Goal: Transaction & Acquisition: Obtain resource

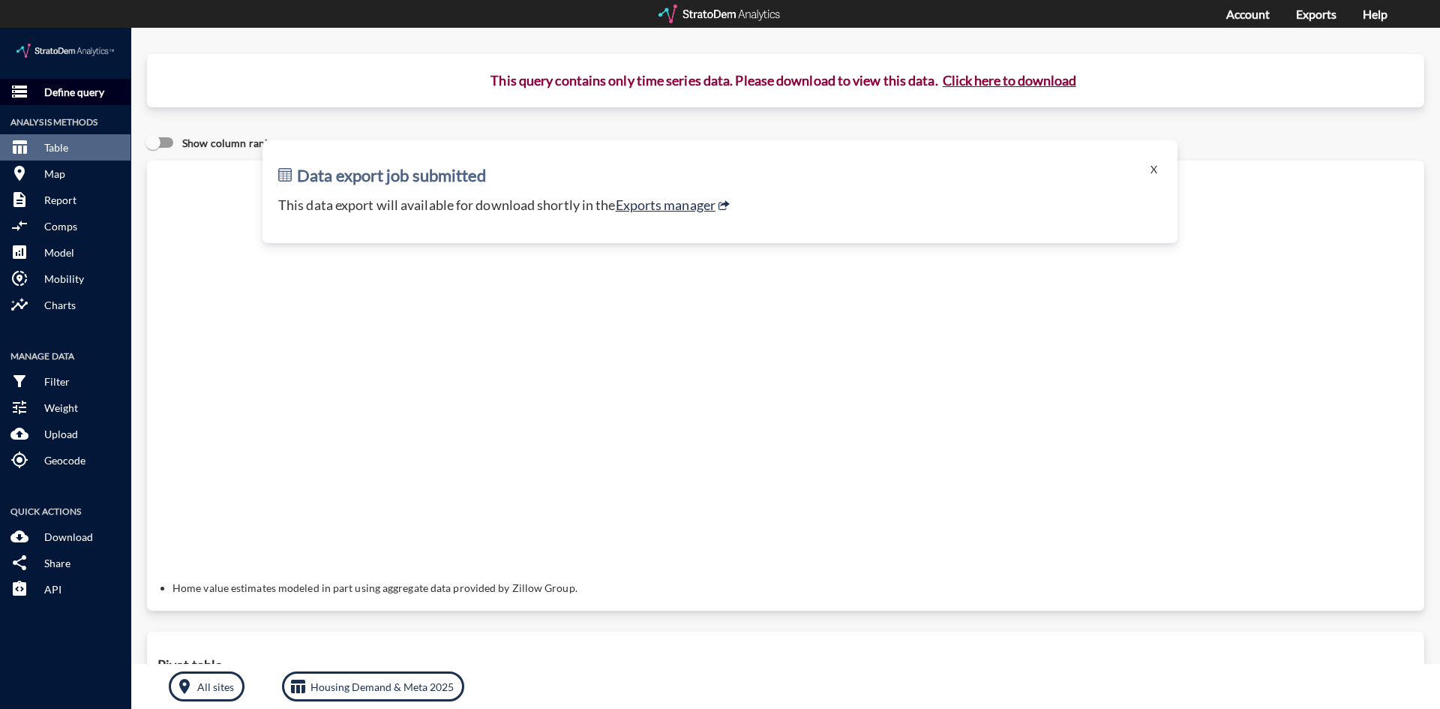
click p "Define query"
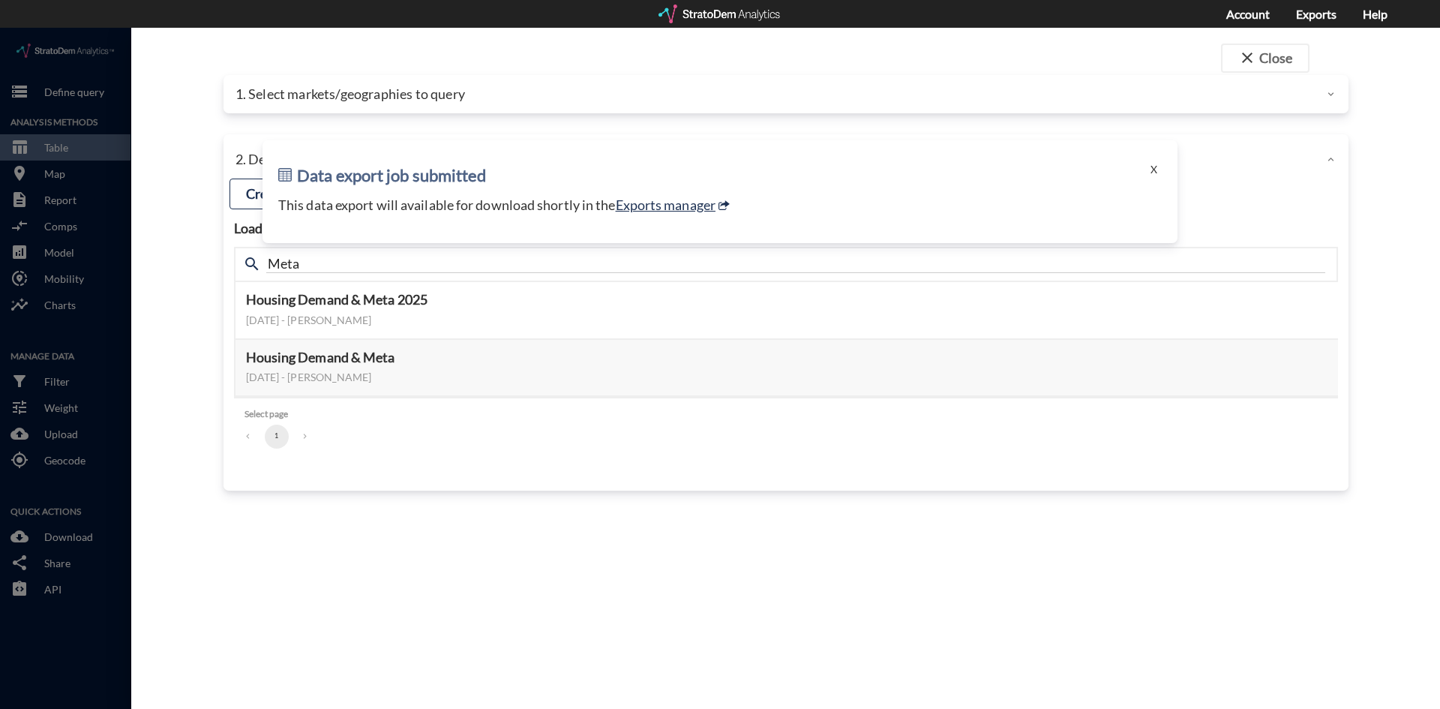
click div "close Close 1. Select markets/geographies to query Select which rows will appea…"
click button "close Close"
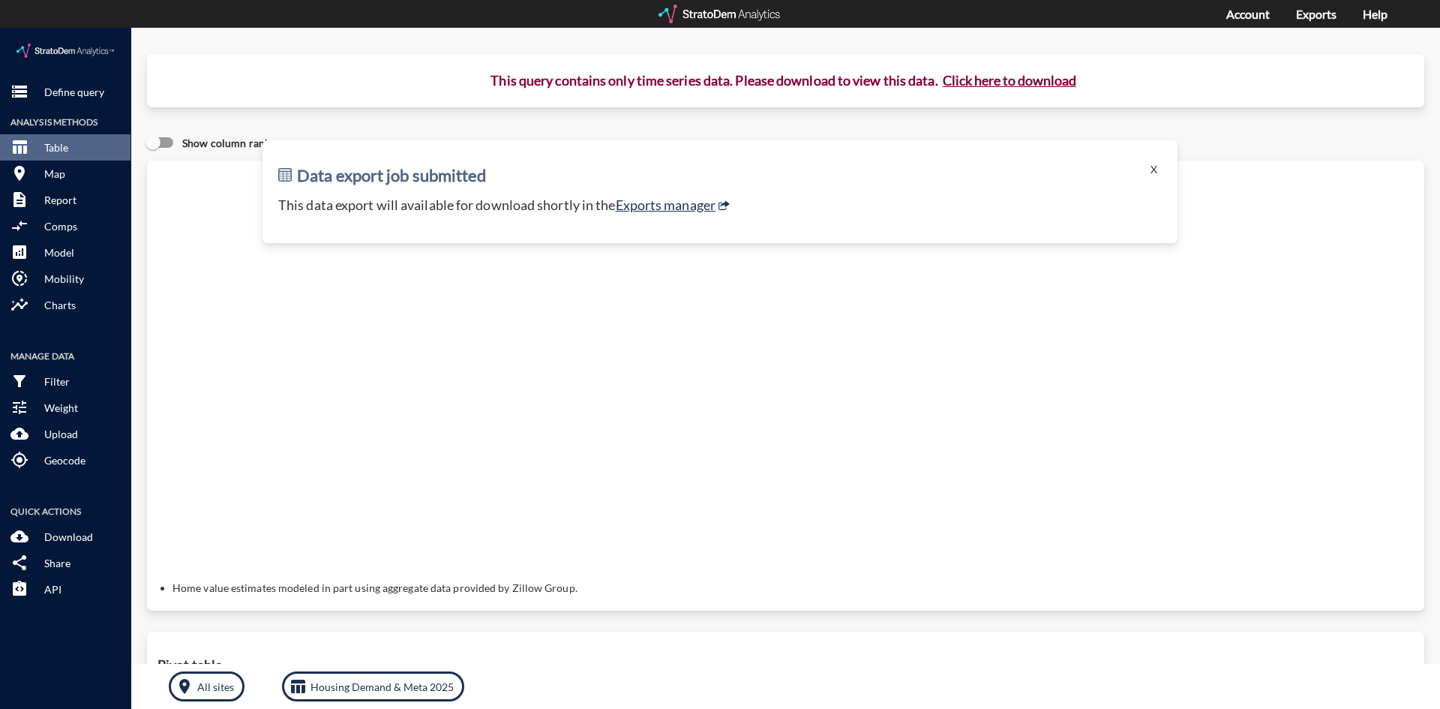
click div "storage Define query Analysis Methods table_chart Table room Map description Re…"
click img
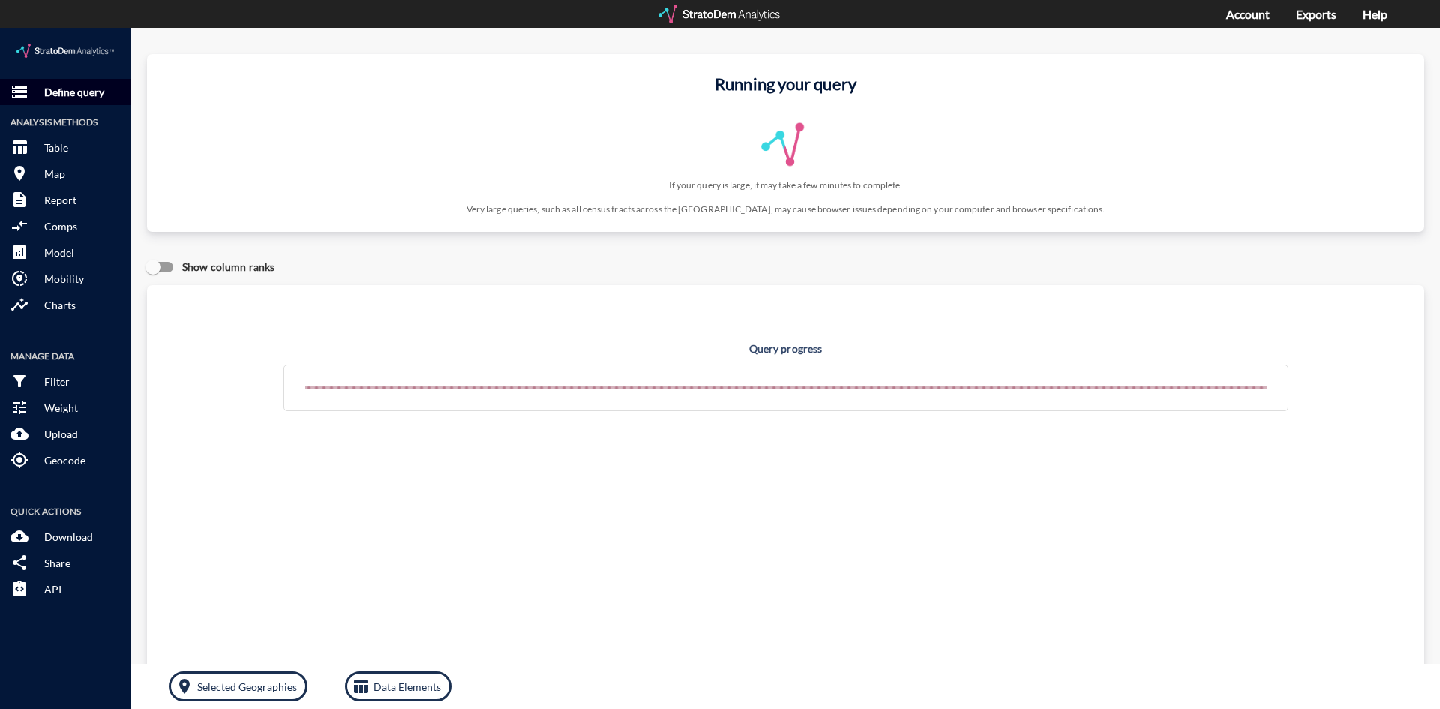
click p "Define query"
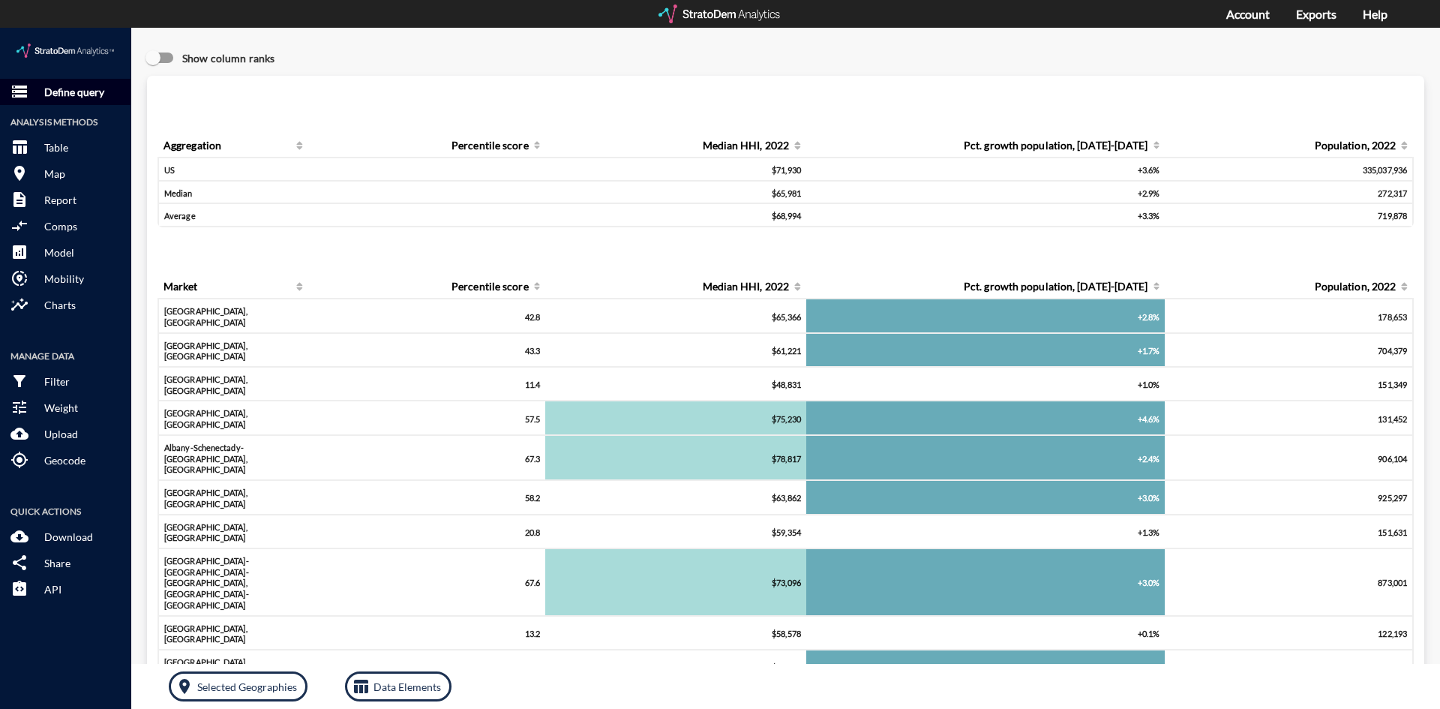
click button "storage Define query"
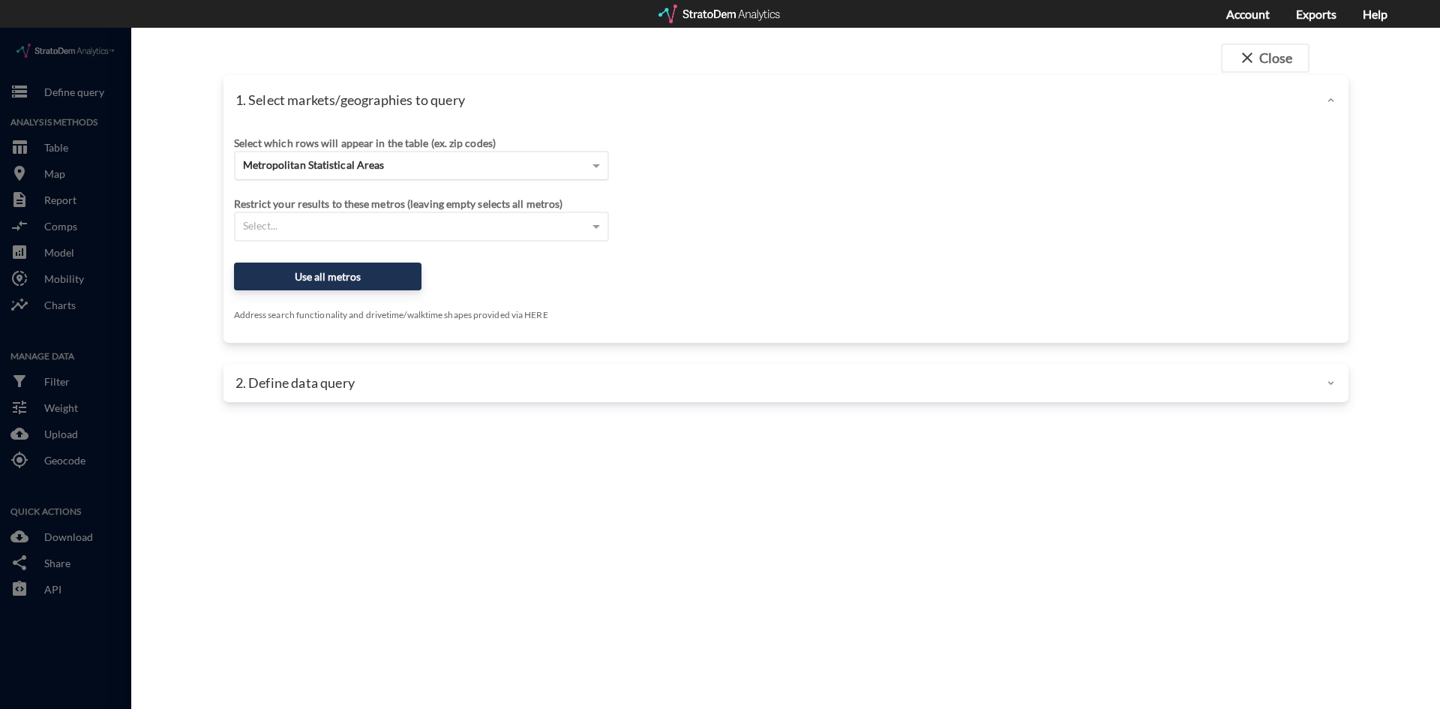
click span "Metropolitan Statistical Areas"
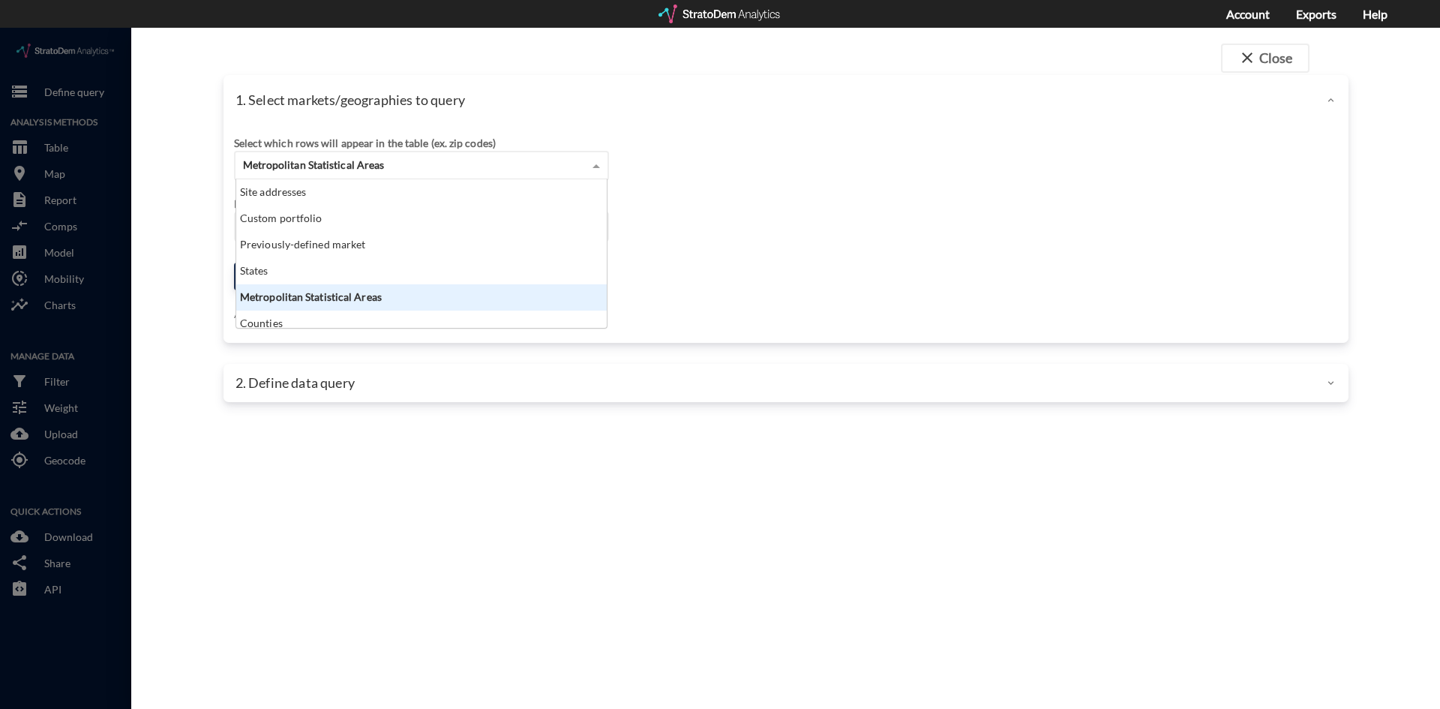
scroll to position [137, 361]
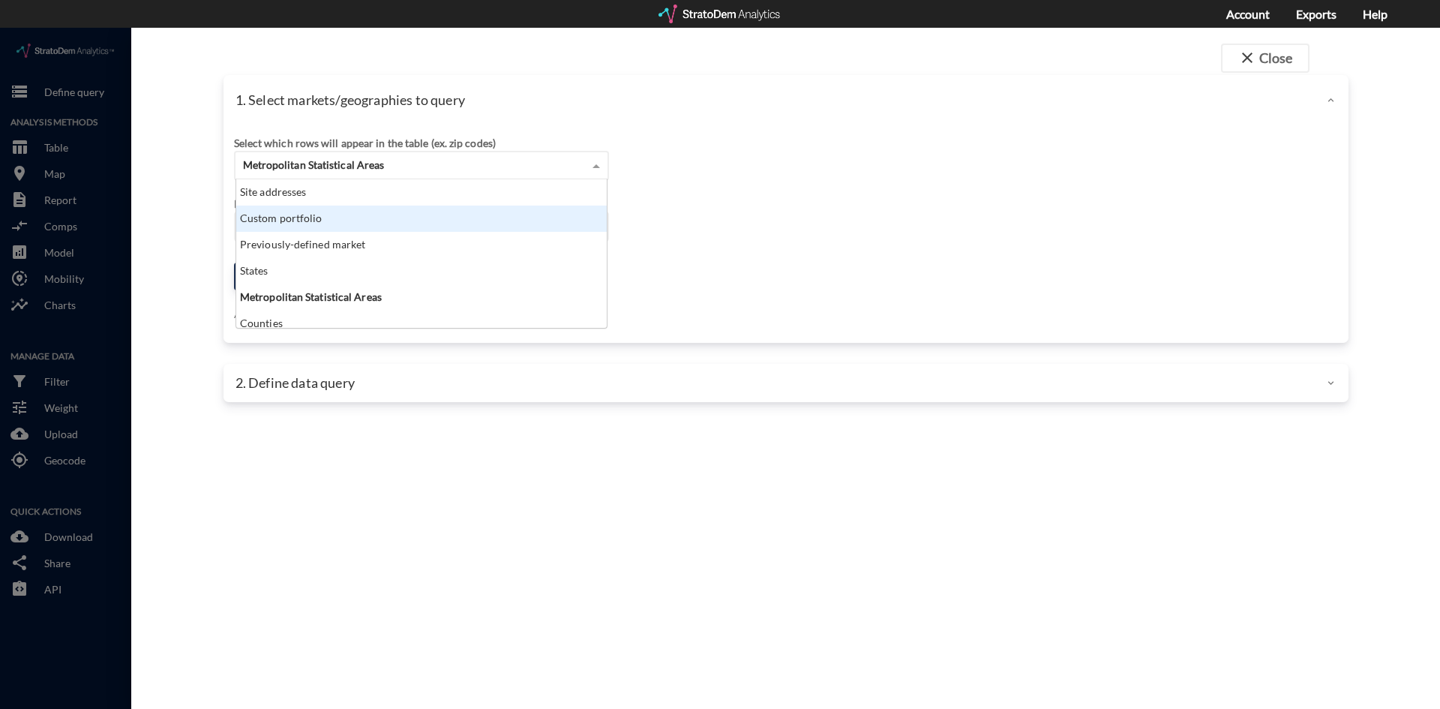
click div "Custom portfolio"
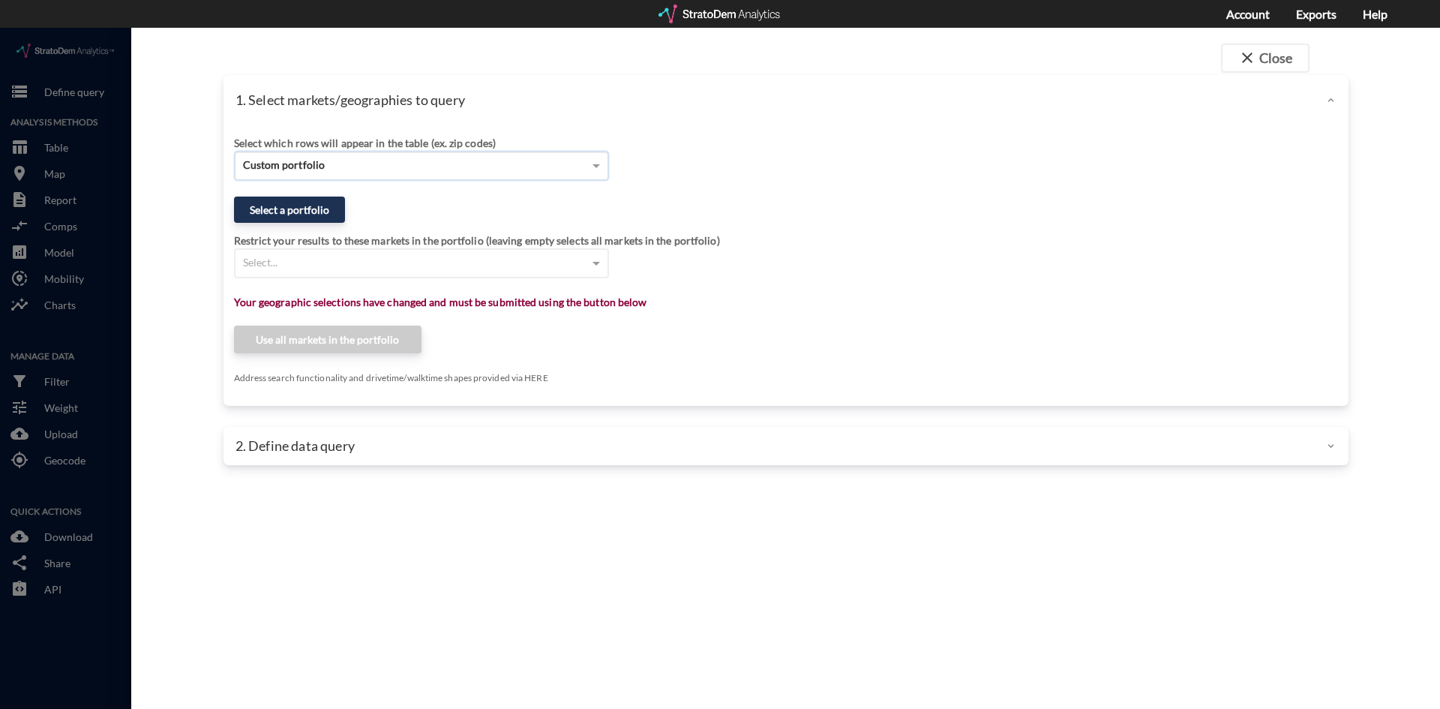
click div "Custom portfolio"
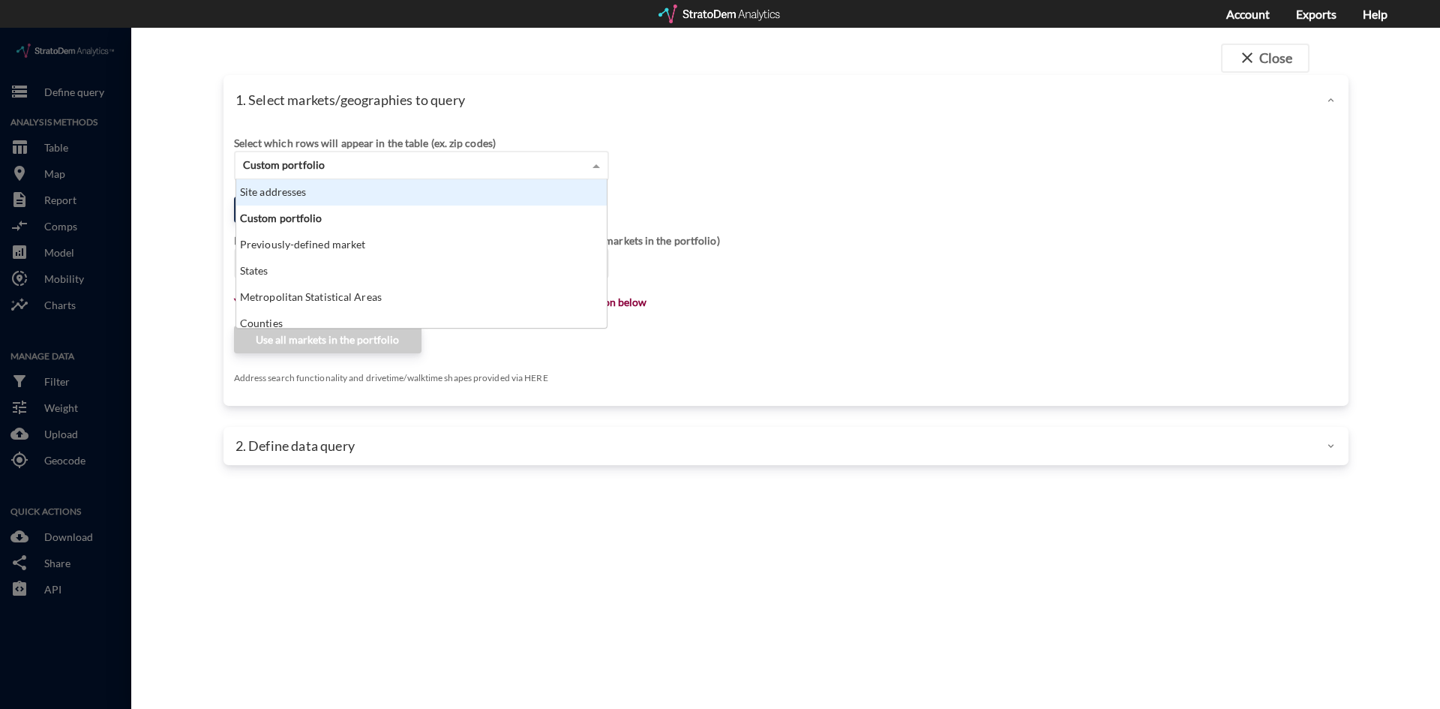
click div "Site addresses"
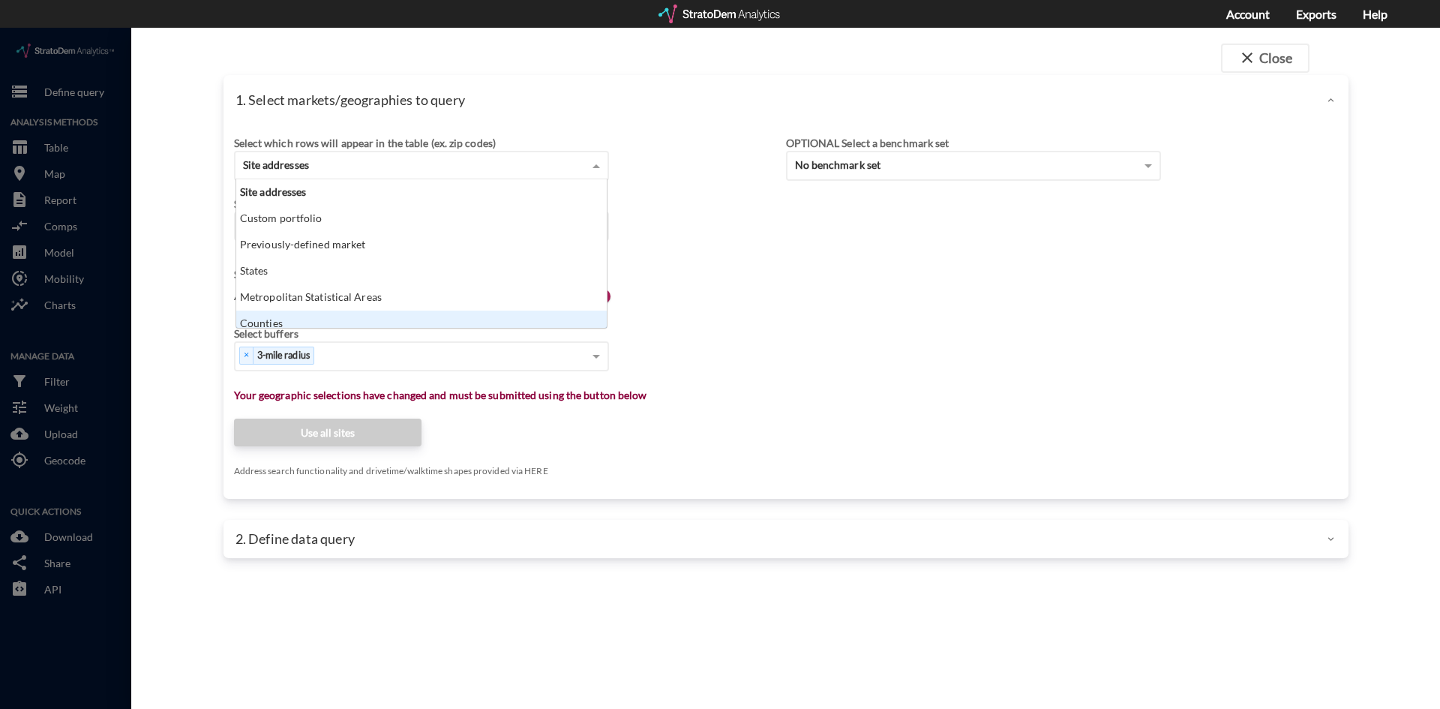
scroll to position [7, 0]
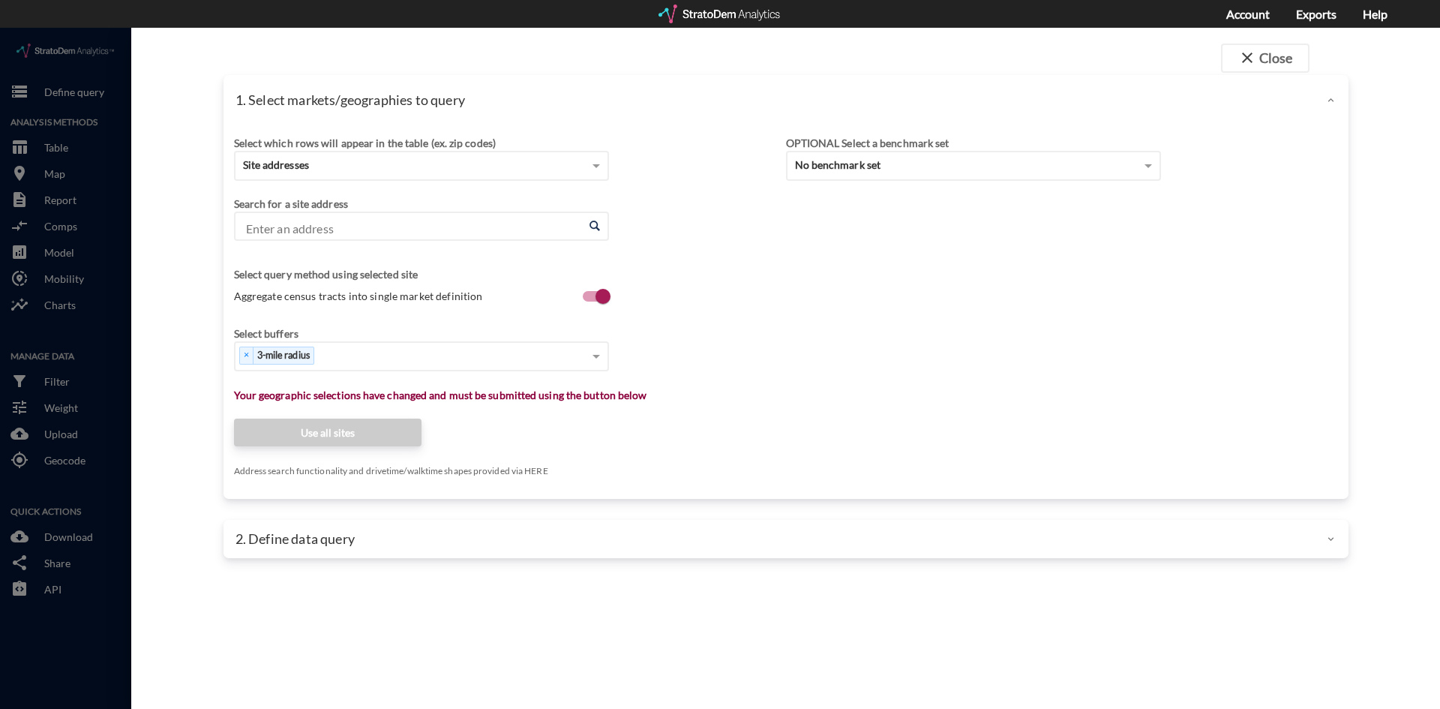
click div "Select which rows will appear in the table (ex. zip codes) Site addresses Selec…"
click input "Enter an address"
paste input "6001 Love Dr, Irving, TX 75039"
click li "6001 Love Dr, Irving, Texas"
type input "6001 Love Dr, Irving, Texas"
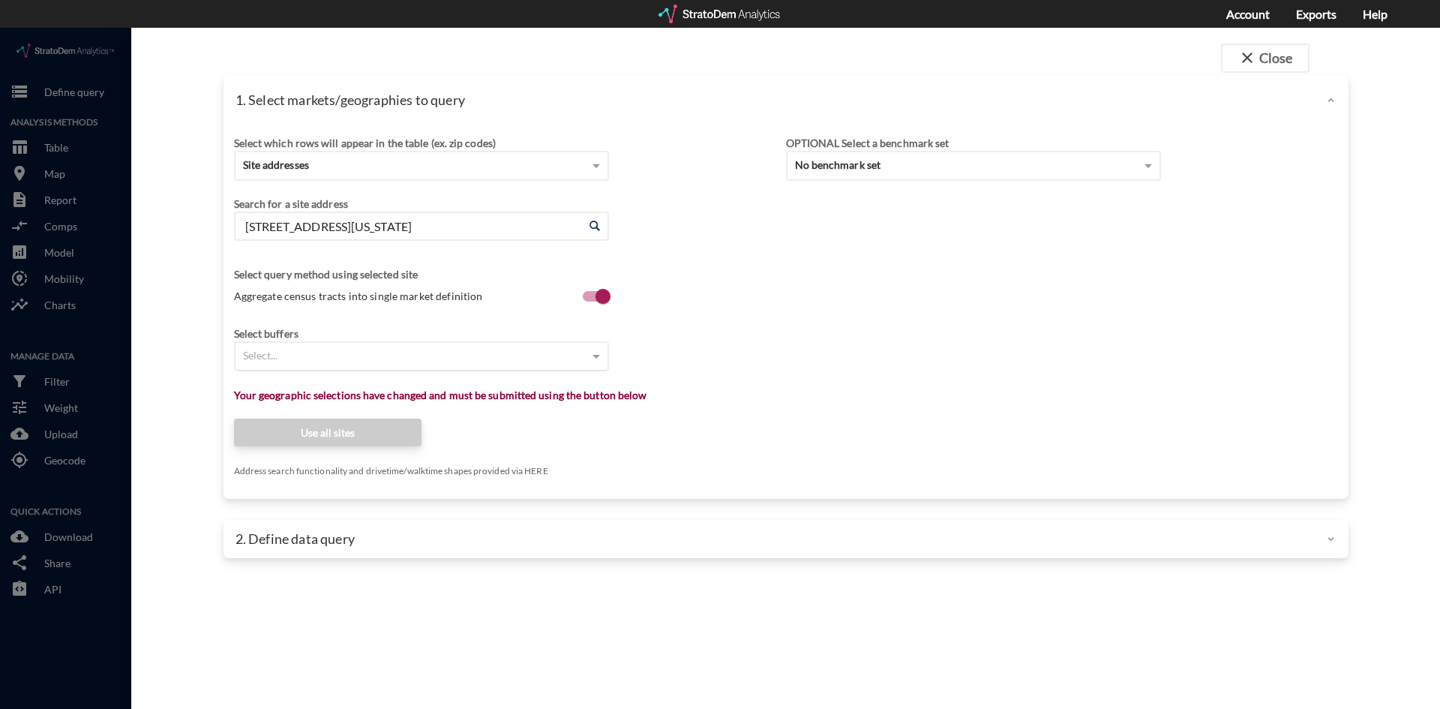
click div "Select..."
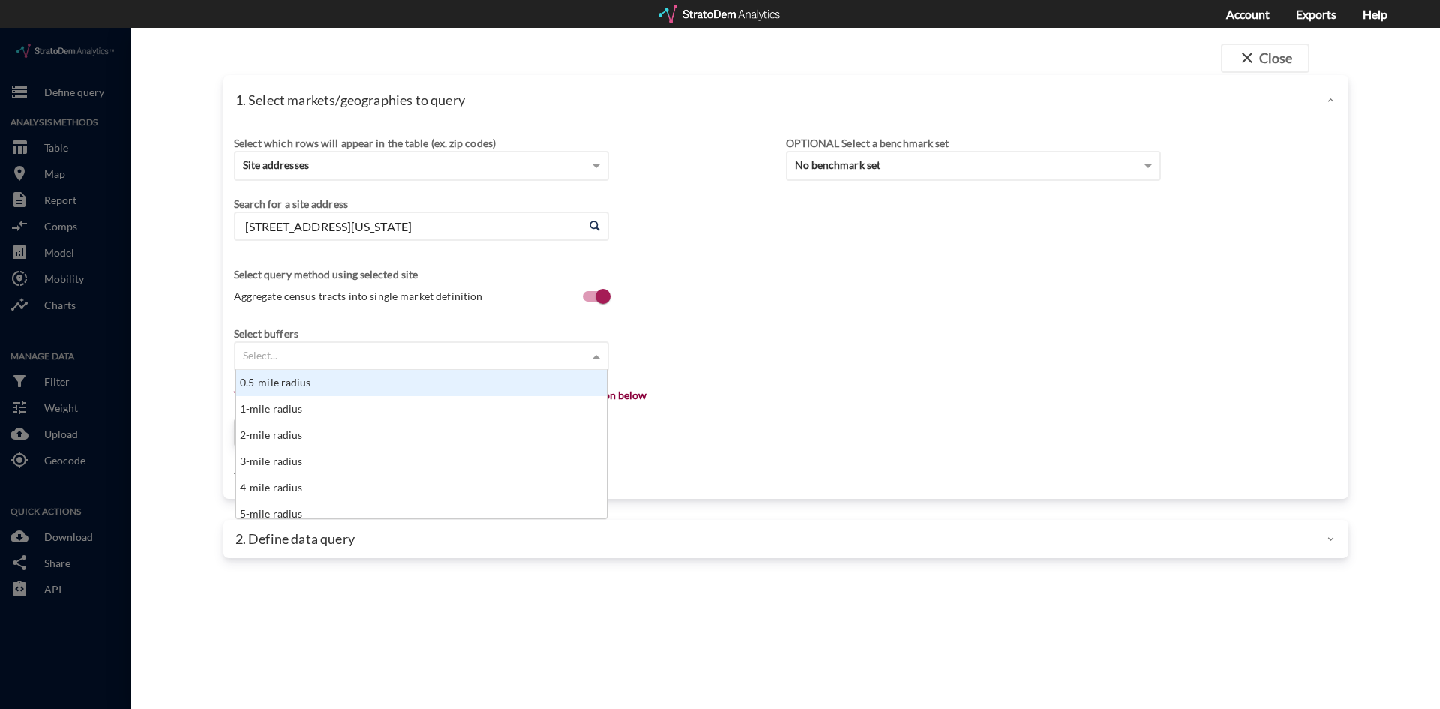
scroll to position [137, 361]
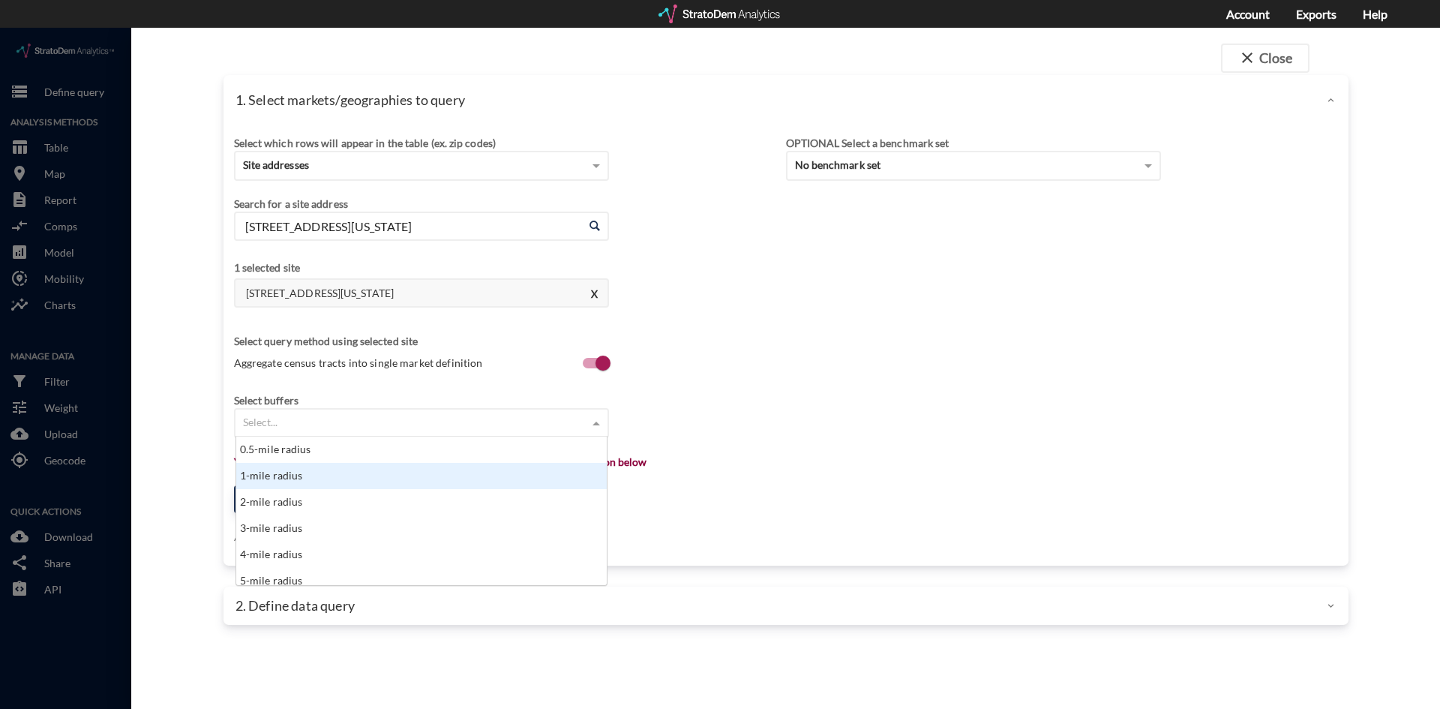
click div "1-mile radius"
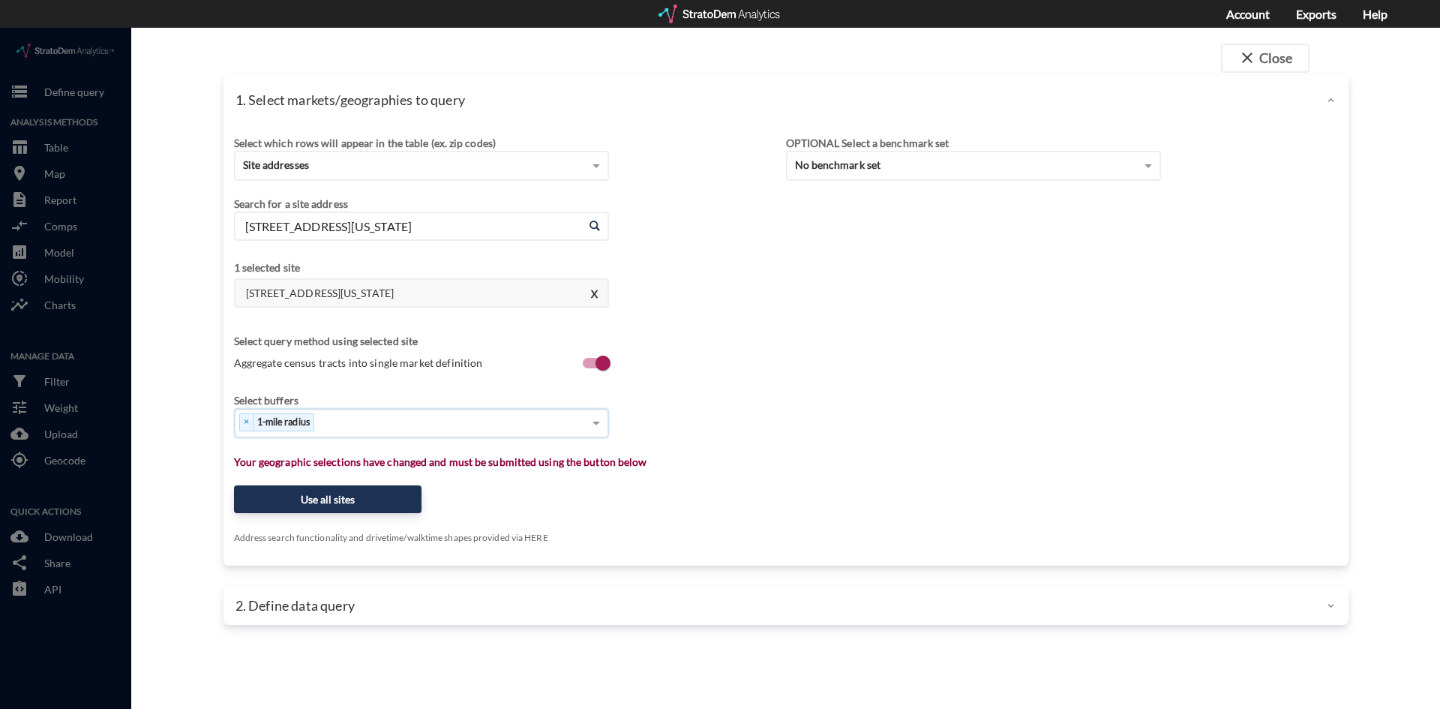
type input "3"
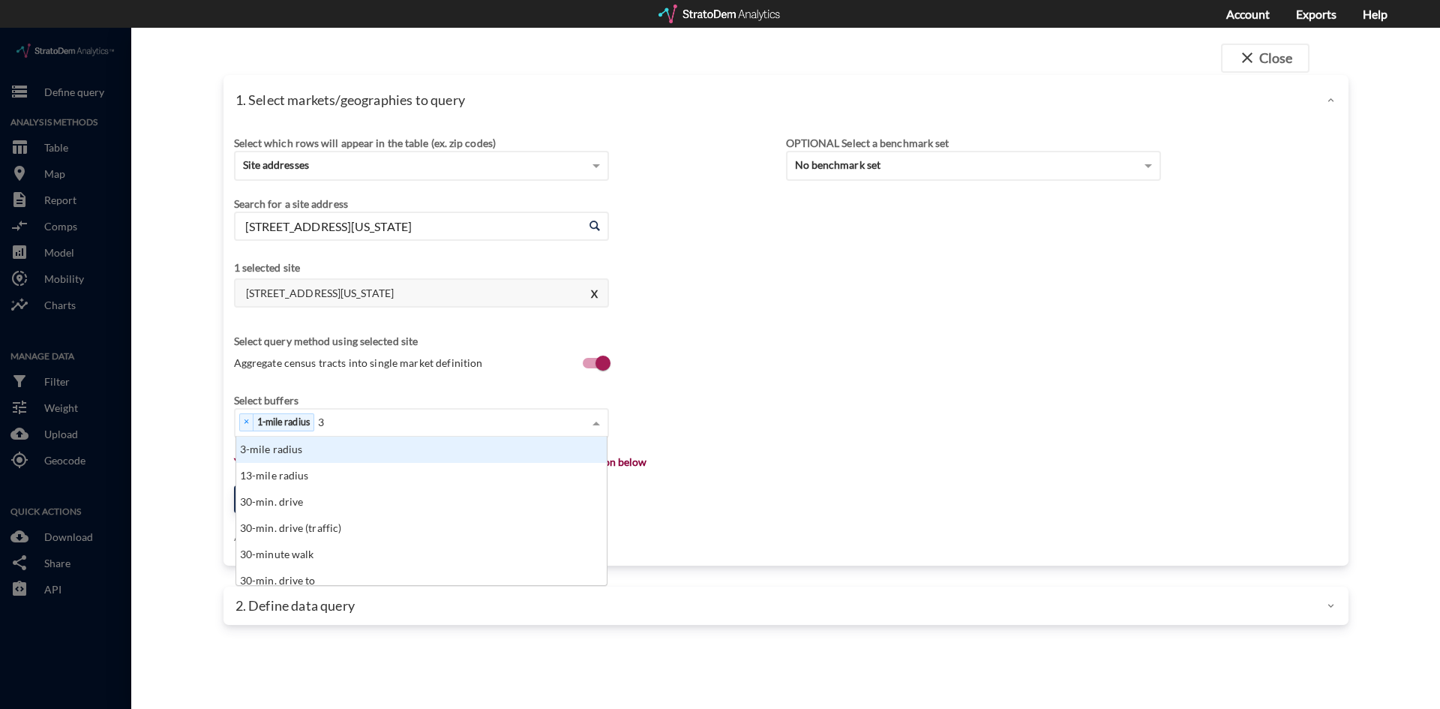
click div "3-mile radius"
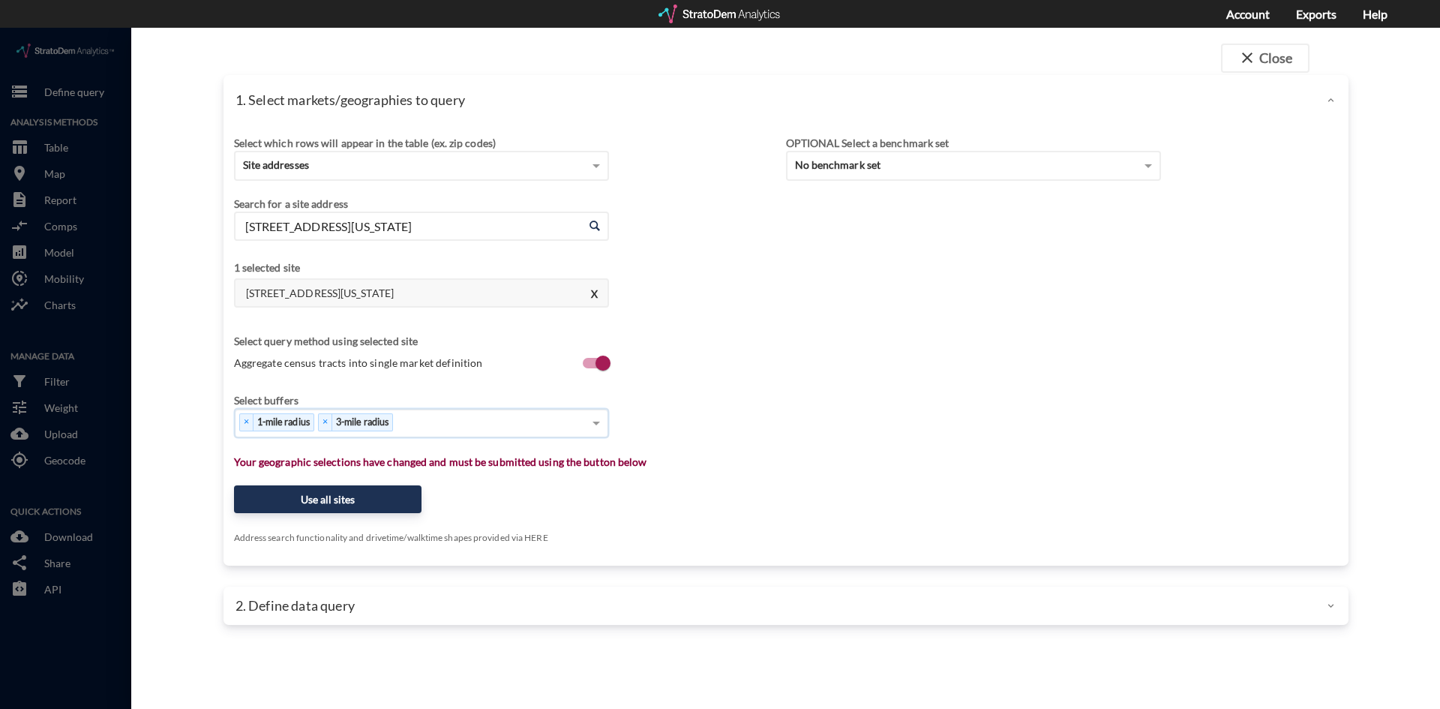
type input "5"
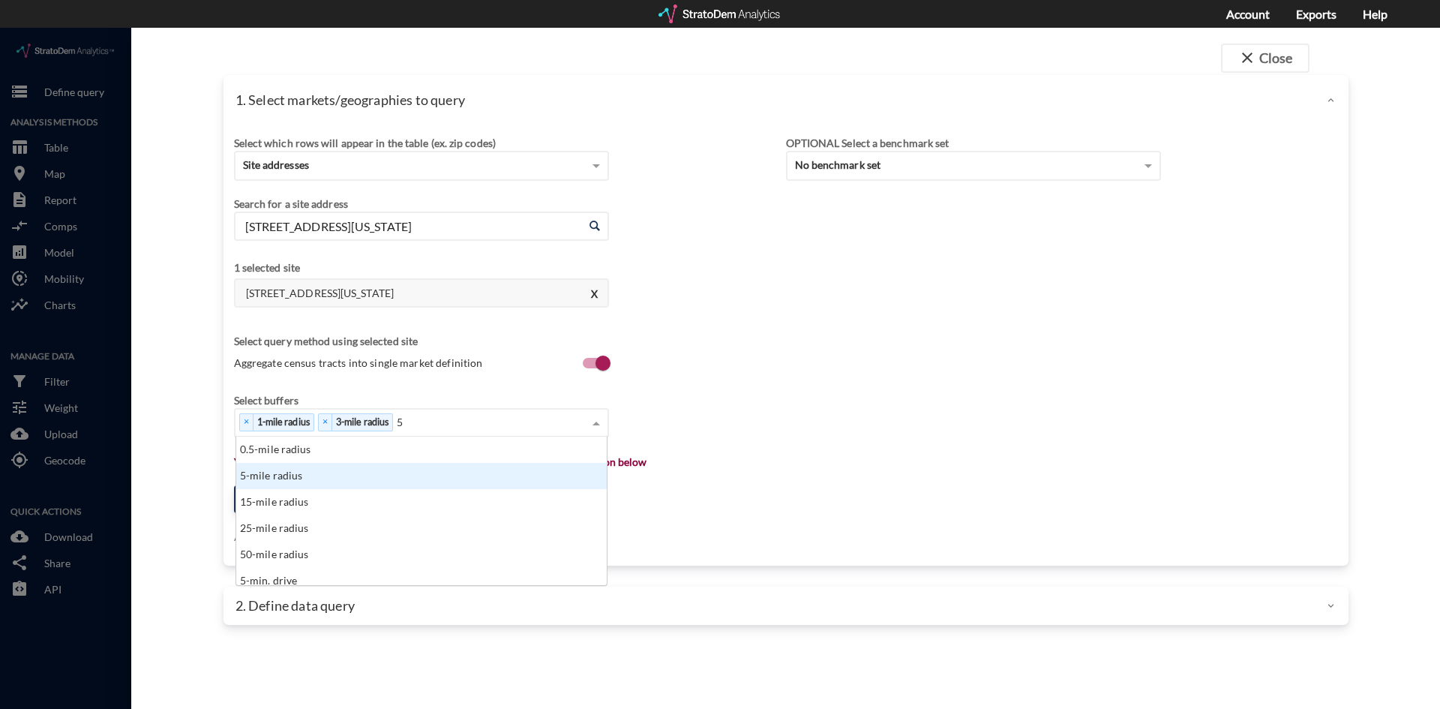
click div "5-mile radius"
type input "10"
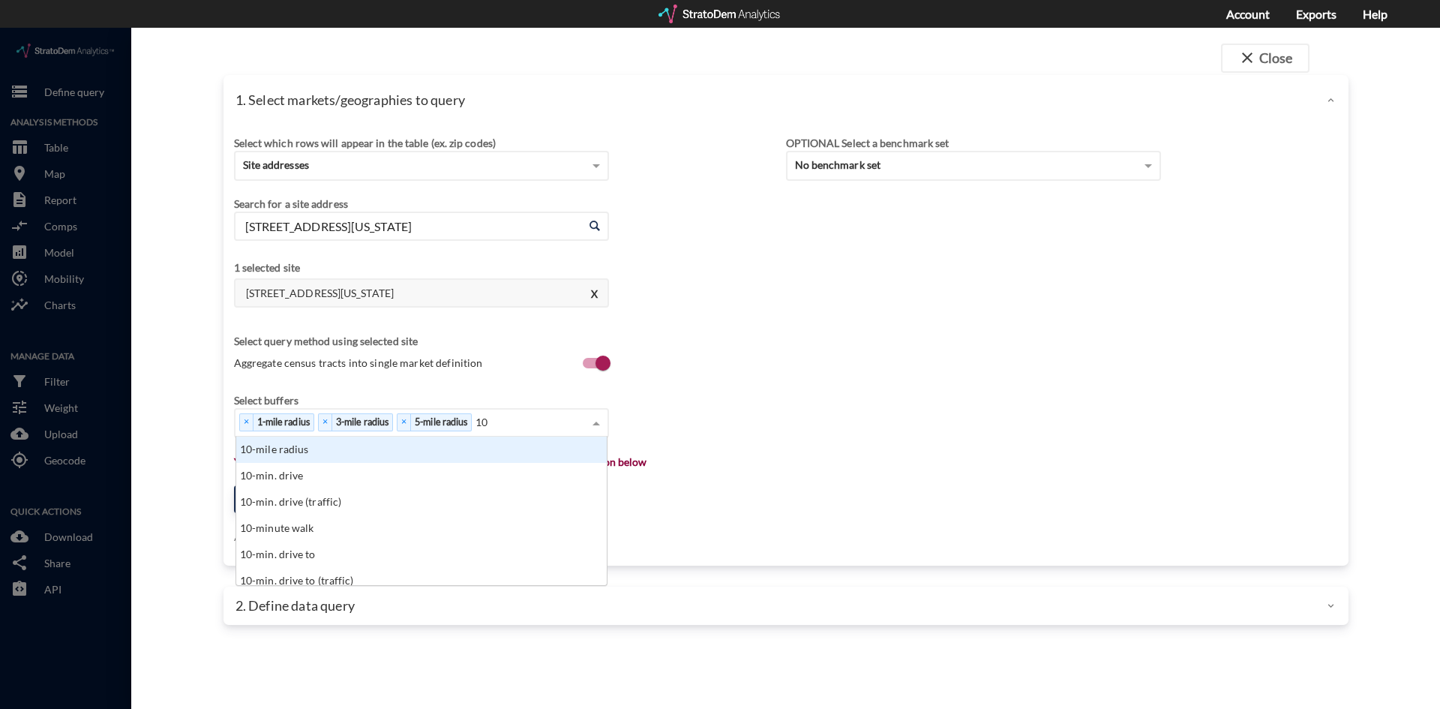
click div "10-mile radius"
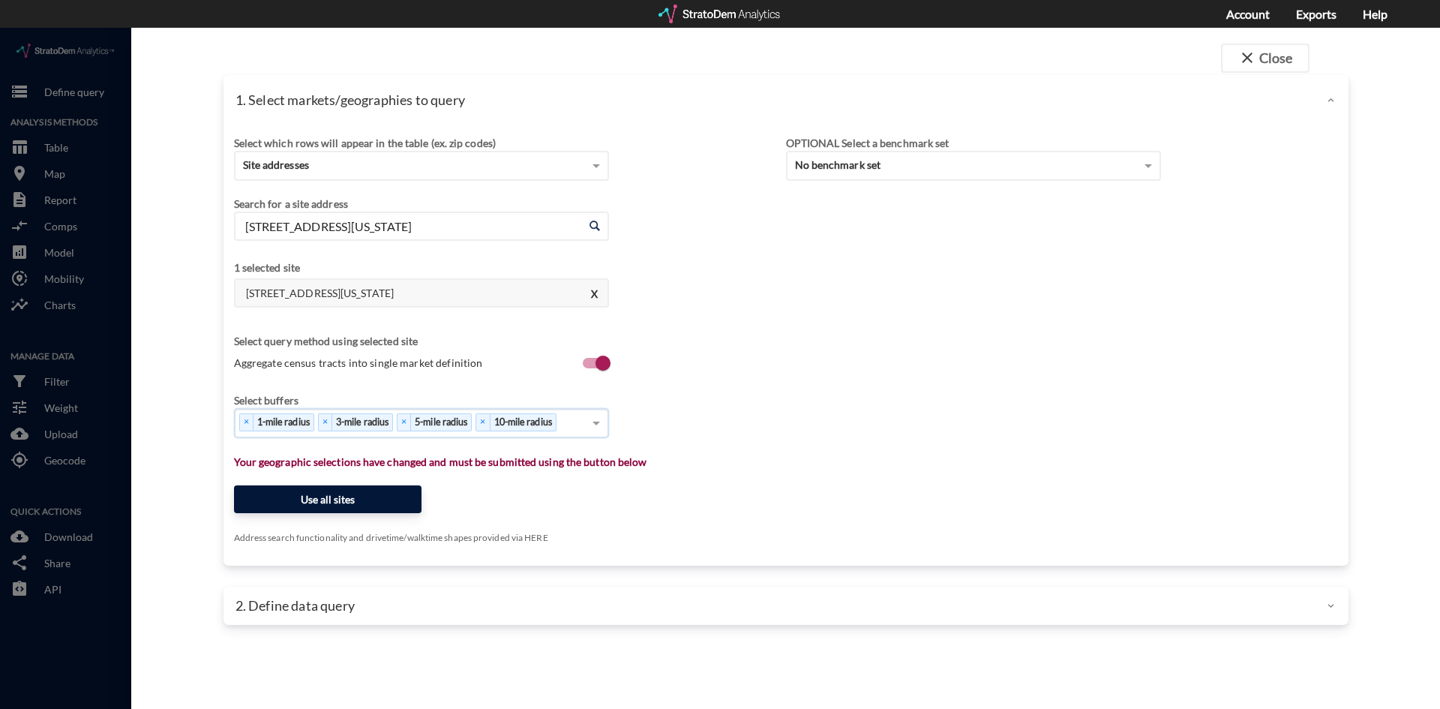
click button "Use all sites"
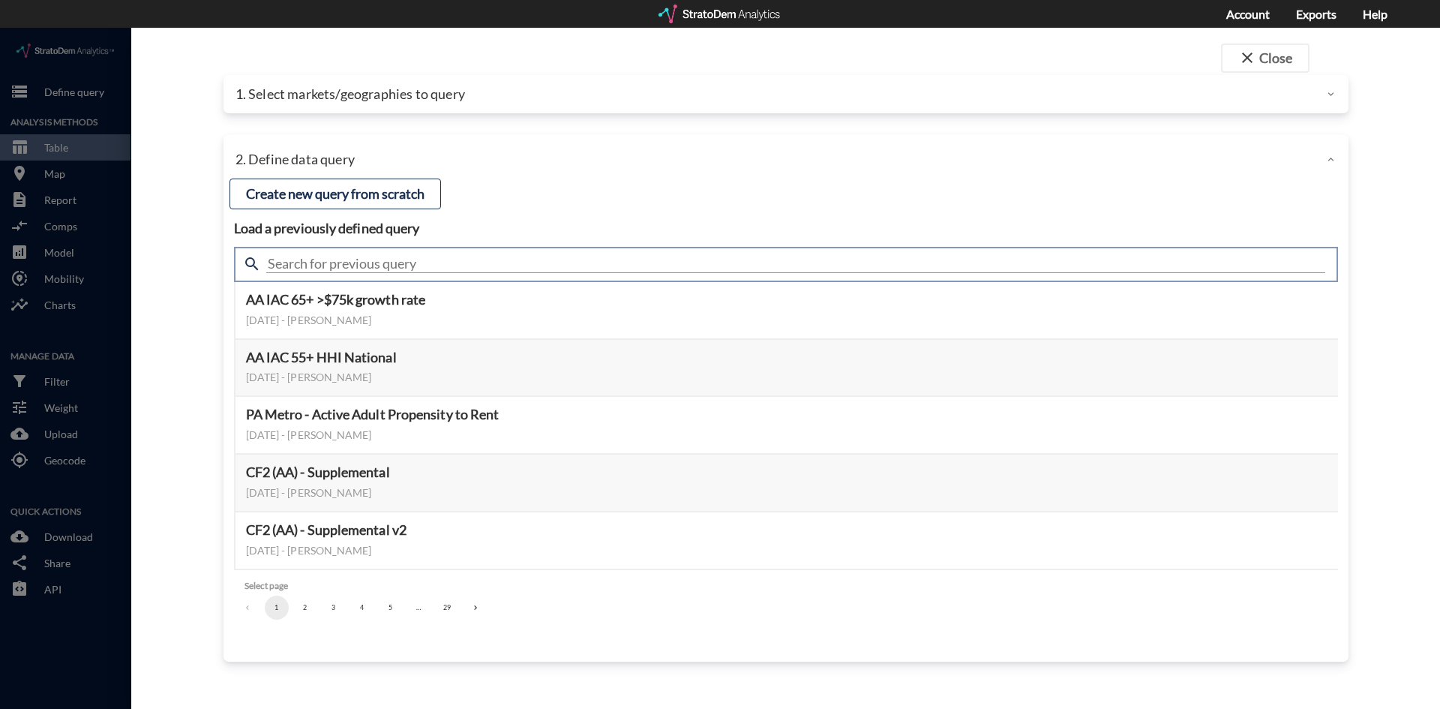
click input "text"
type input "Meta"
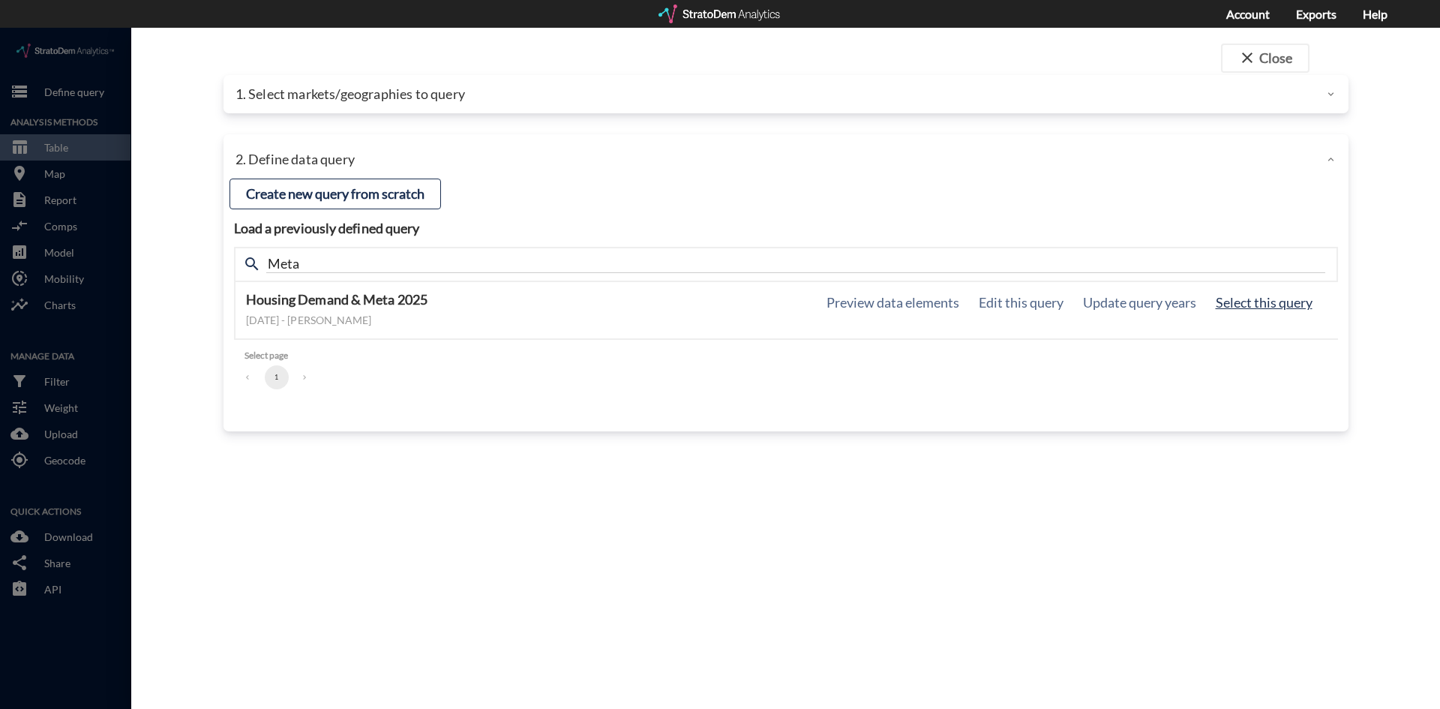
click button "Select this query"
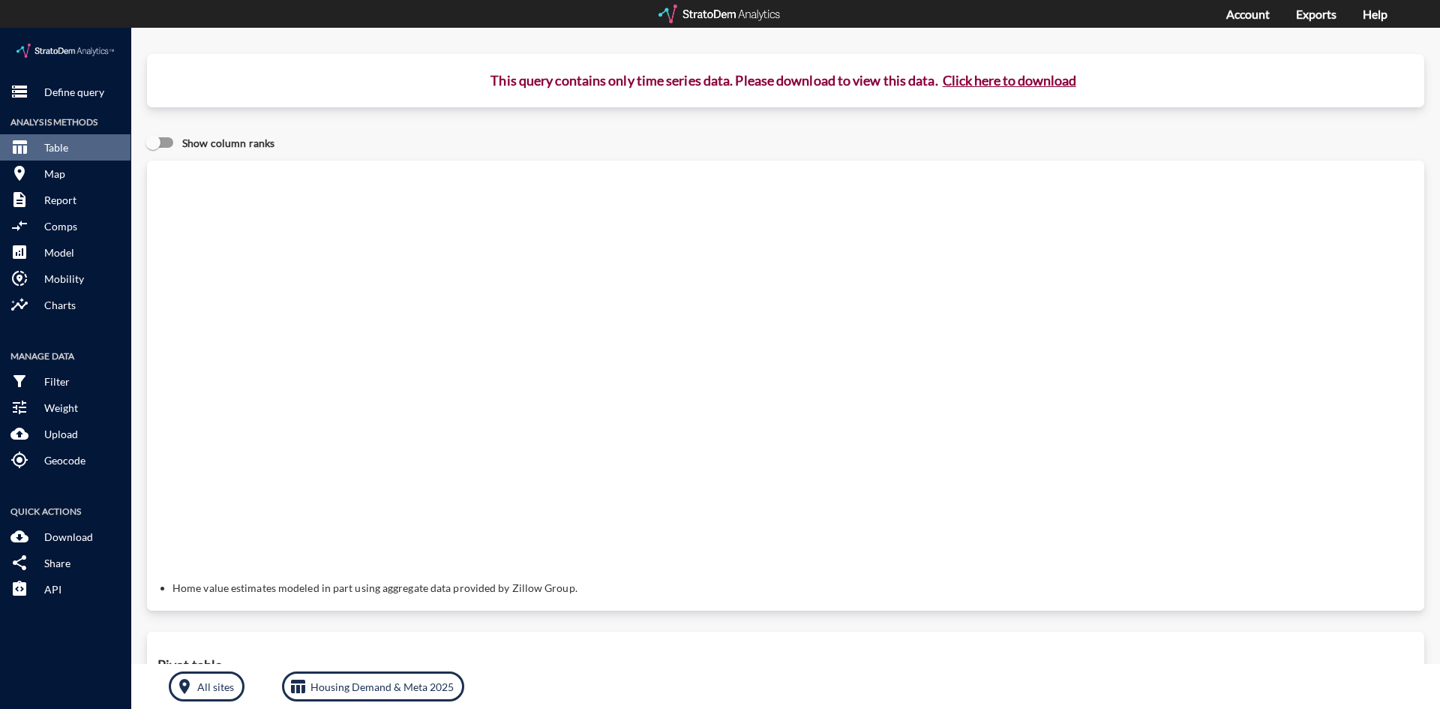
click button "Click here to download"
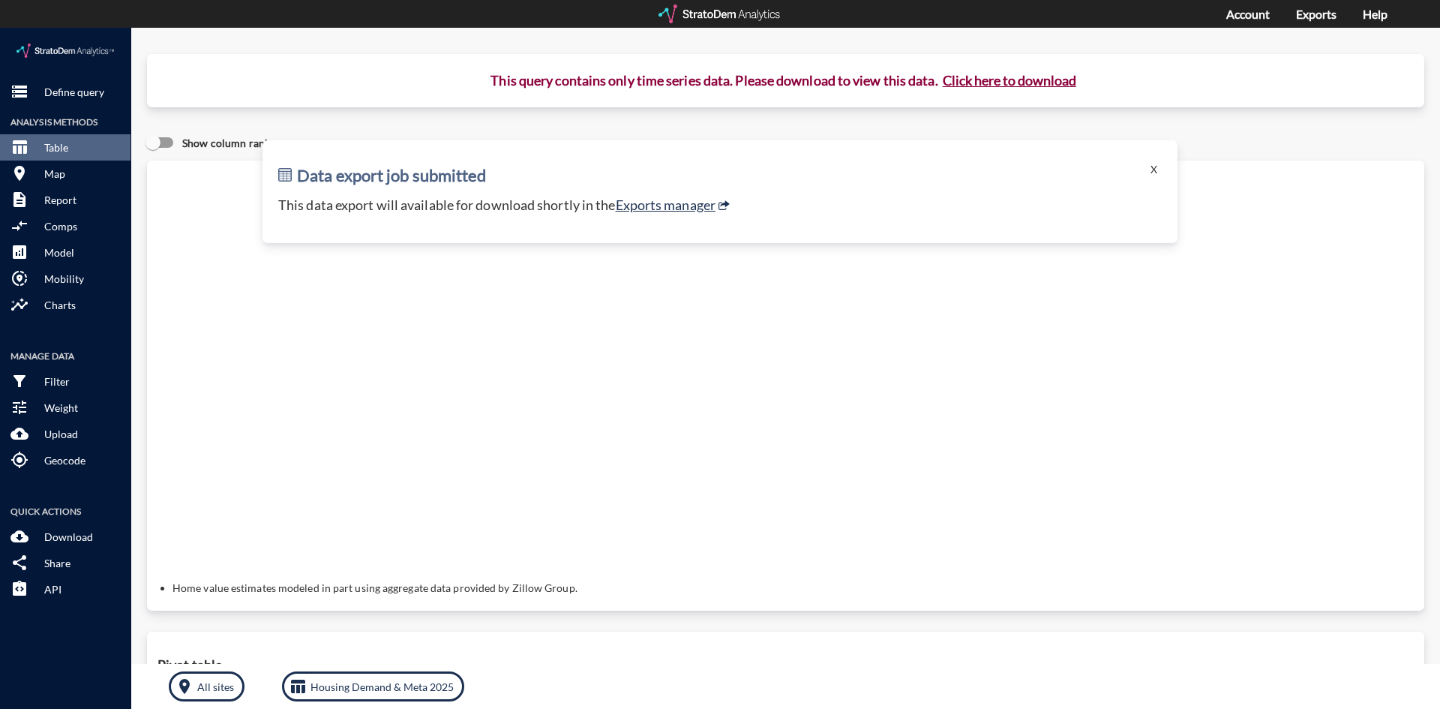
click button "Click here to download"
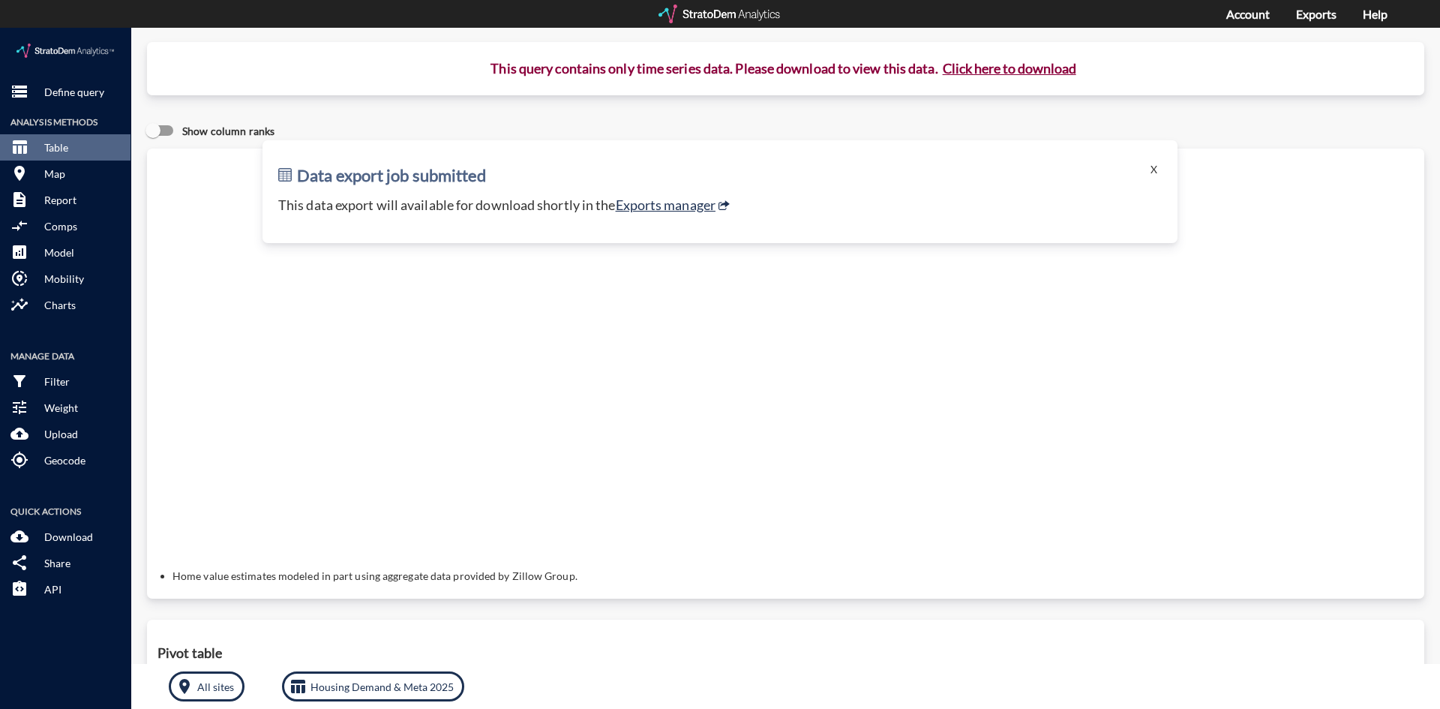
scroll to position [0, 0]
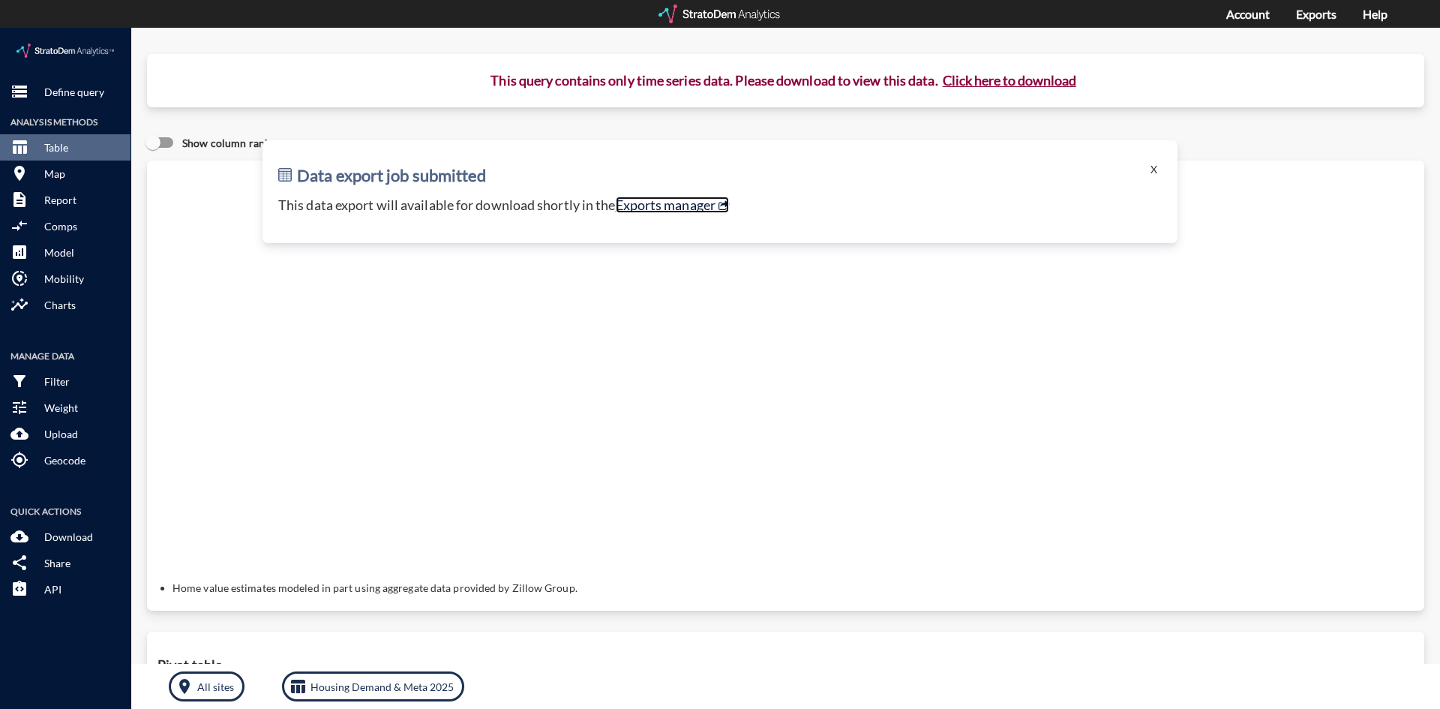
click link "Exports manager"
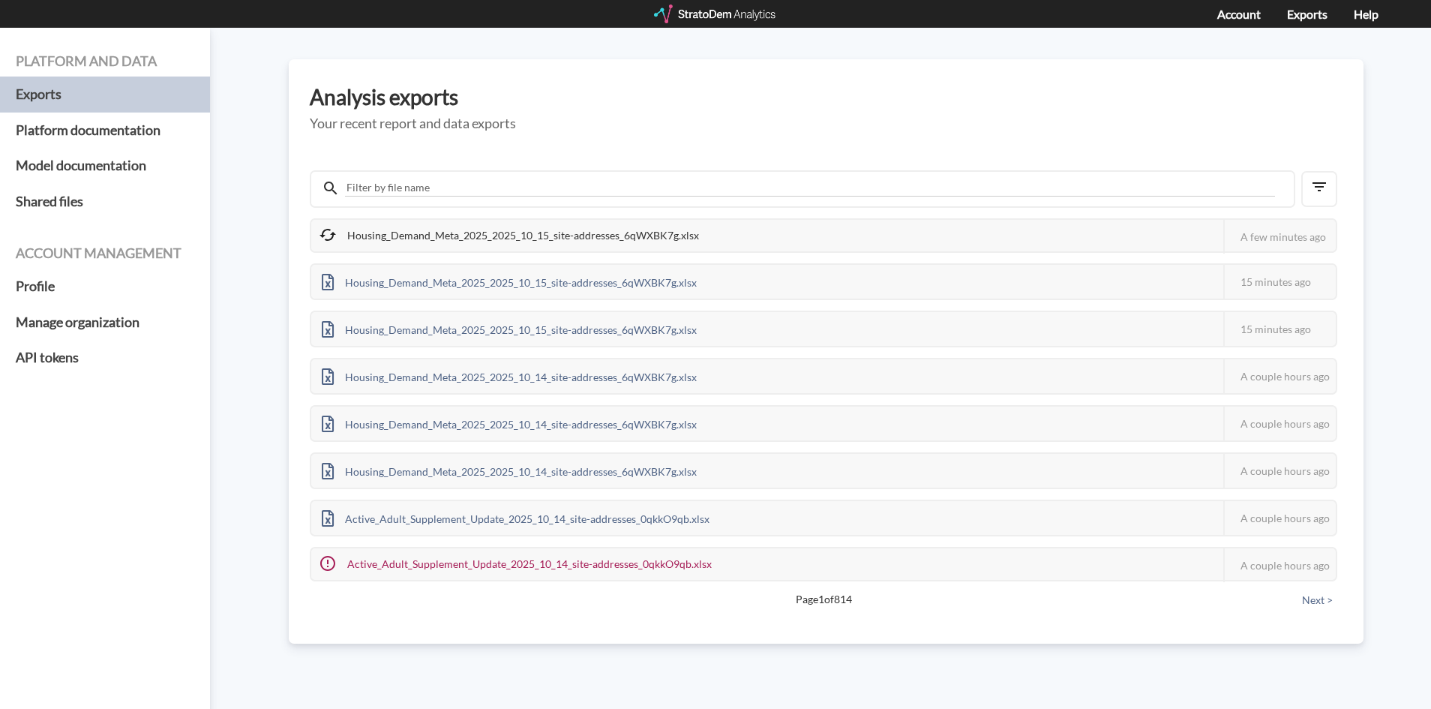
click at [565, 231] on div "Housing_Demand_Meta_2025_2025_10_15_site-addresses_6qWXBK7g.xlsx" at bounding box center [510, 235] width 398 height 31
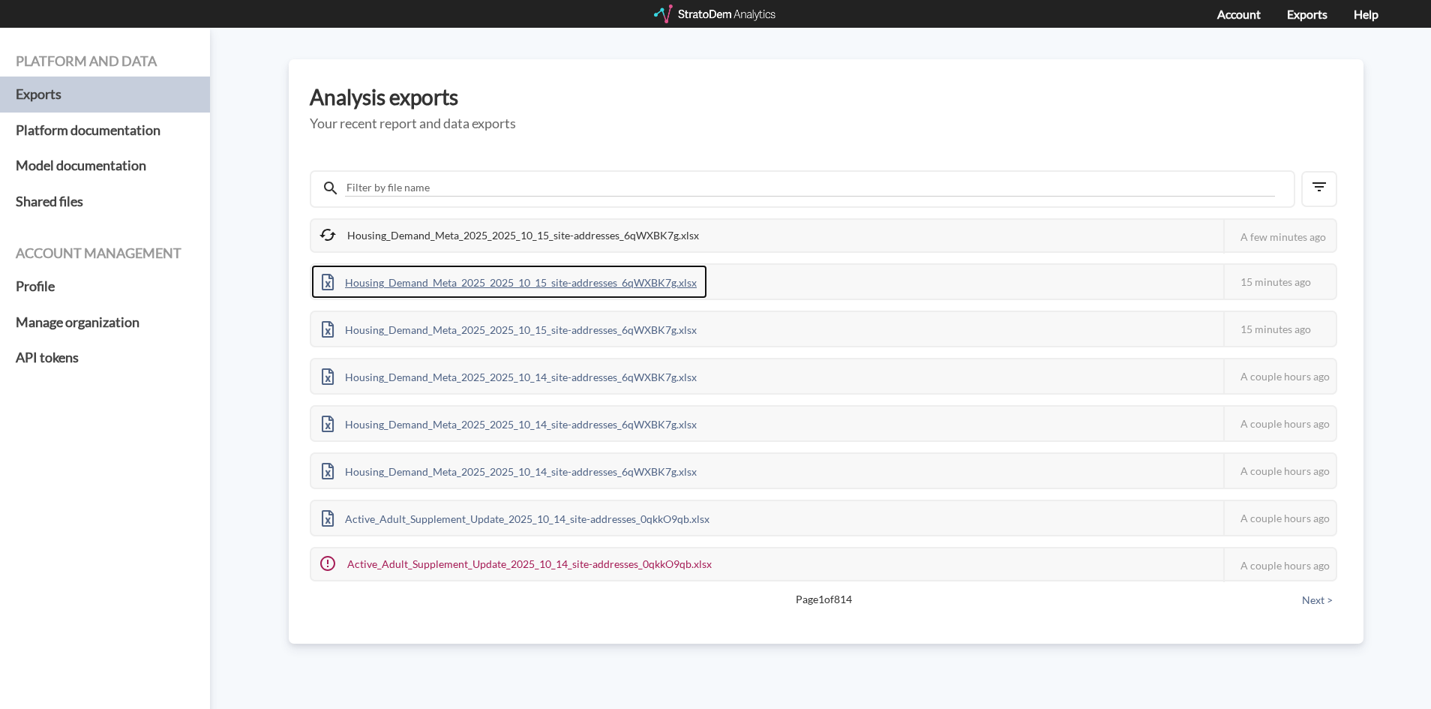
click at [628, 280] on div "Housing_Demand_Meta_2025_2025_10_15_site-addresses_6qWXBK7g.xlsx" at bounding box center [509, 282] width 396 height 34
